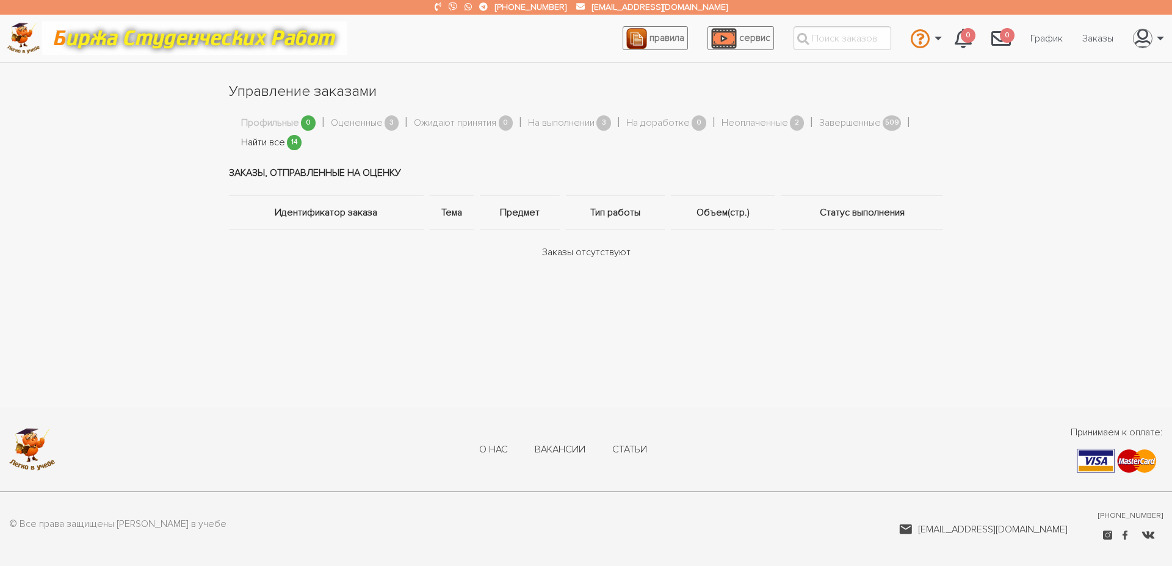
click at [268, 149] on link "Найти все" at bounding box center [263, 143] width 44 height 16
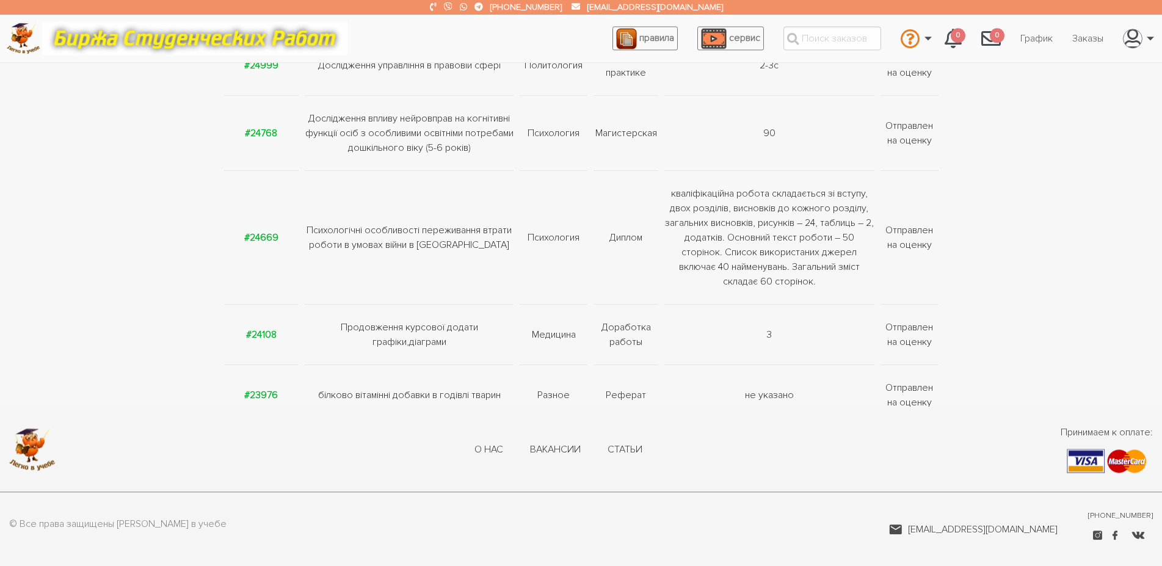
scroll to position [515, 0]
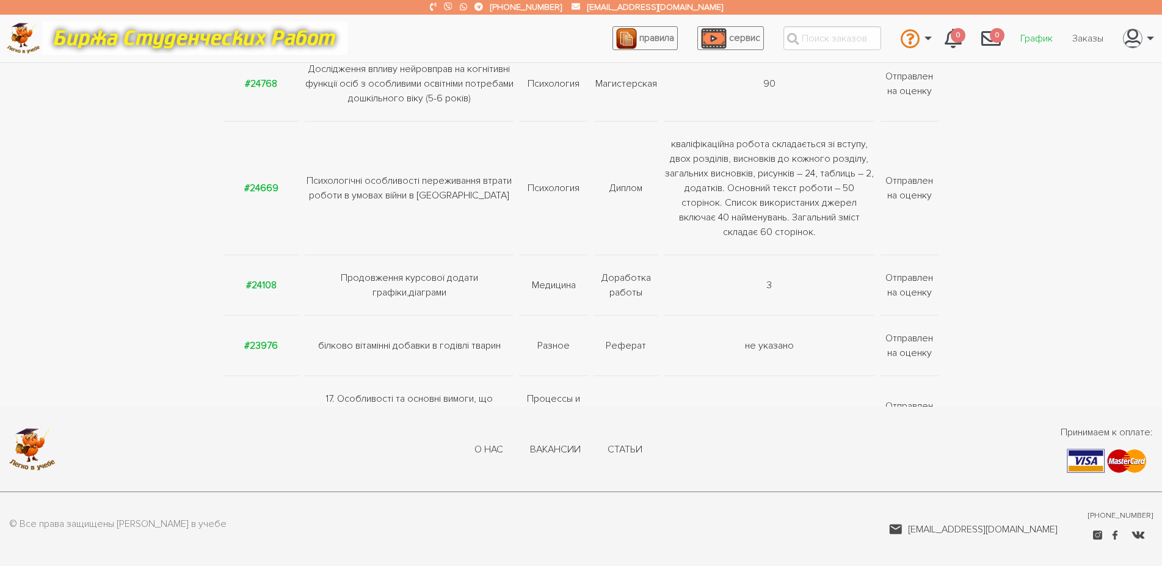
click at [1025, 44] on link "График" at bounding box center [1037, 38] width 52 height 23
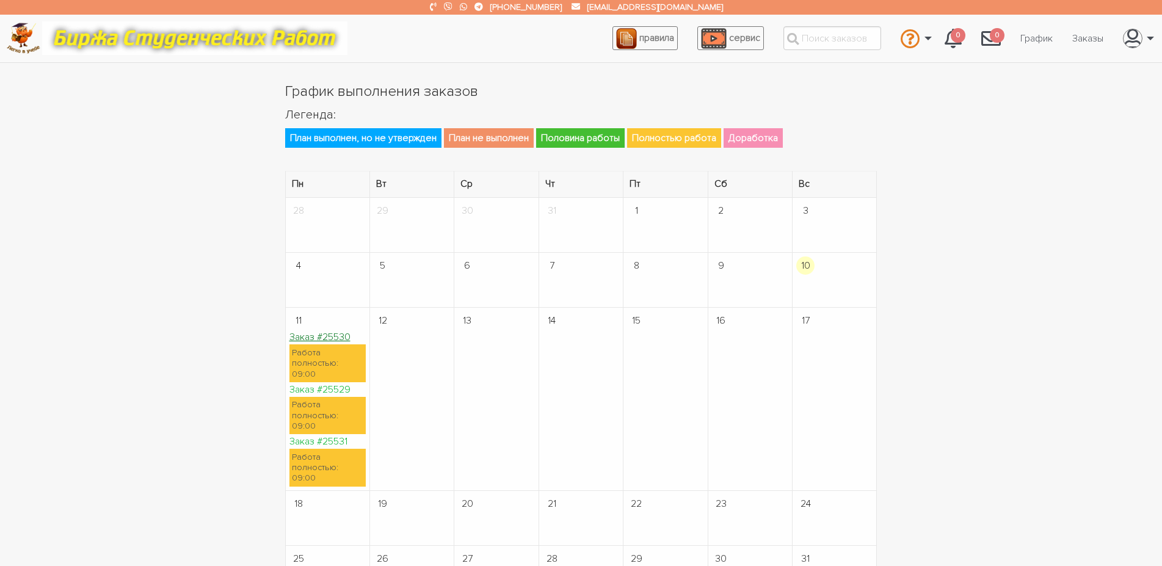
click at [321, 338] on link "Заказ #25530" at bounding box center [319, 337] width 61 height 12
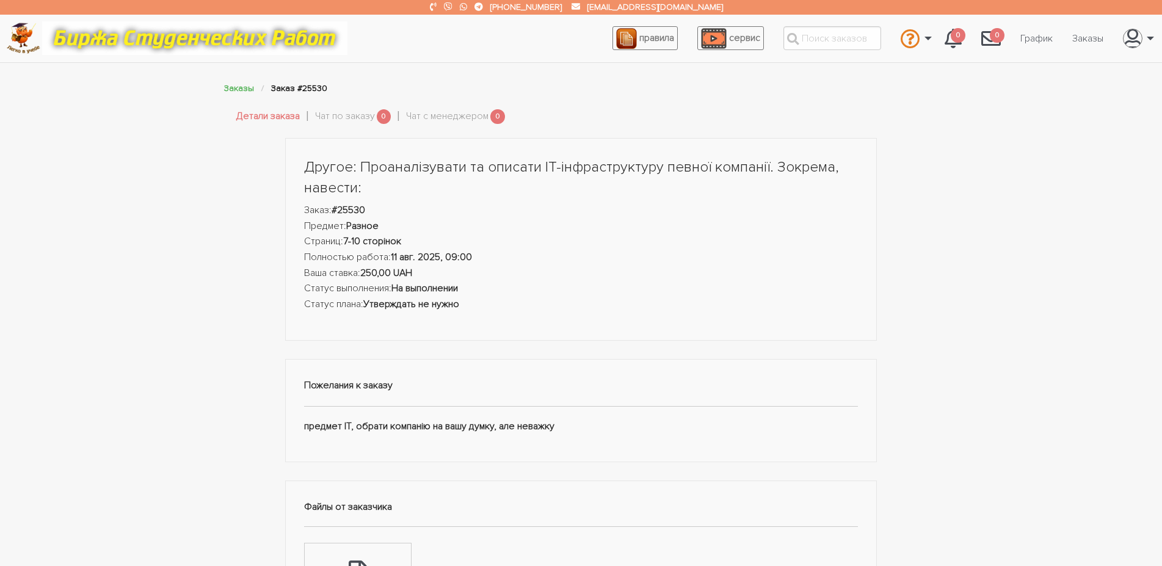
drag, startPoint x: 306, startPoint y: 165, endPoint x: 617, endPoint y: 427, distance: 406.1
click at [617, 427] on div "Другое: Проаналізувати та описати ІТ-інфраструктуру певної компанії. Зокрема, н…" at bounding box center [581, 524] width 611 height 772
copy div "Другое: Проаналізувати та описати ІТ-інфраструктуру певної компанії. Зокрема, н…"
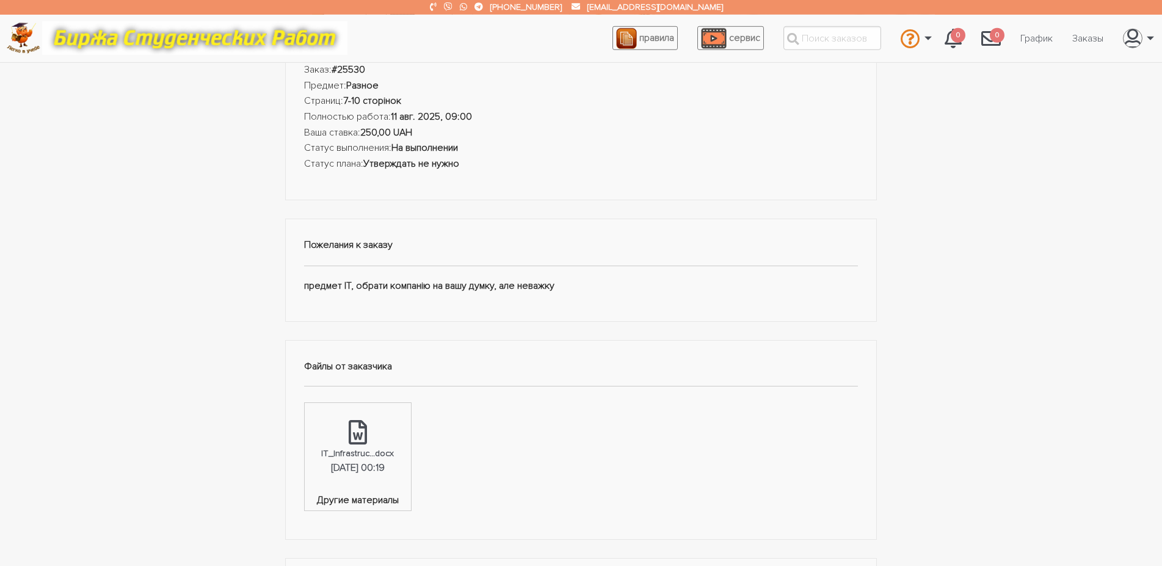
scroll to position [249, 0]
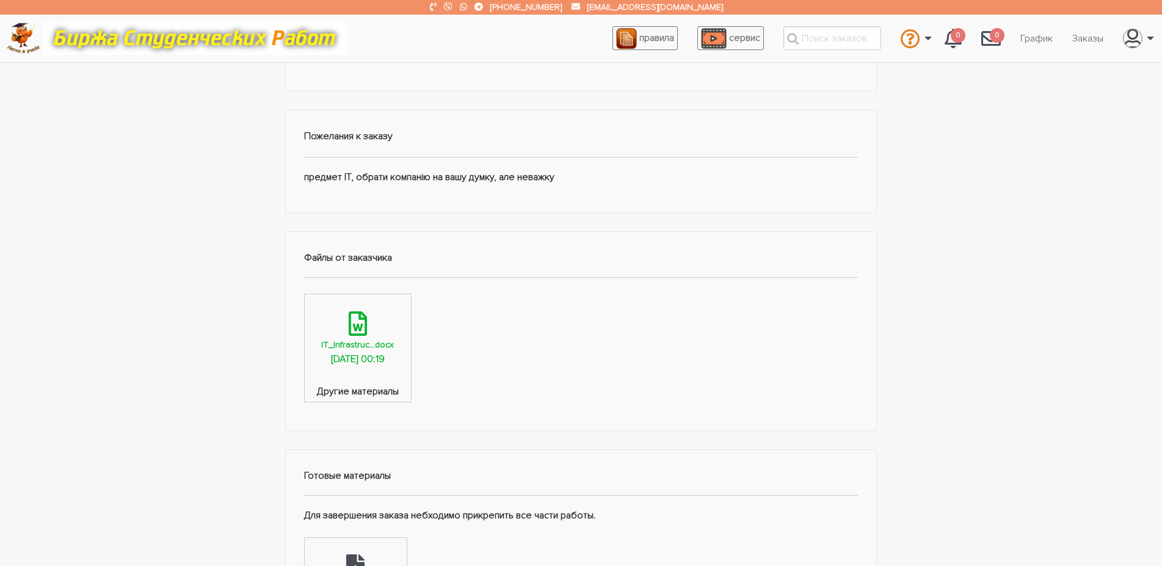
click at [371, 340] on div "IT_Infrastruc...docx" at bounding box center [357, 345] width 73 height 14
